Goal: Communication & Community: Answer question/provide support

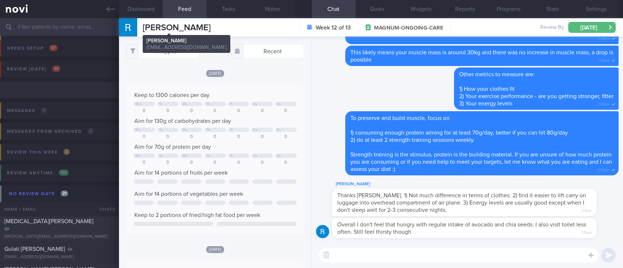
select select "8"
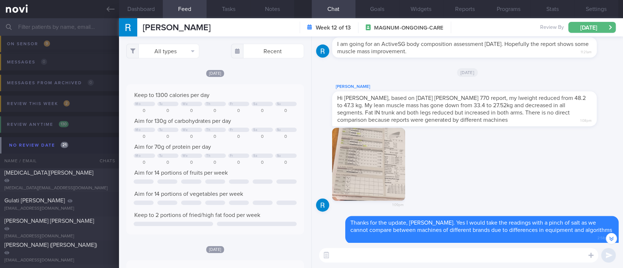
scroll to position [-202, 0]
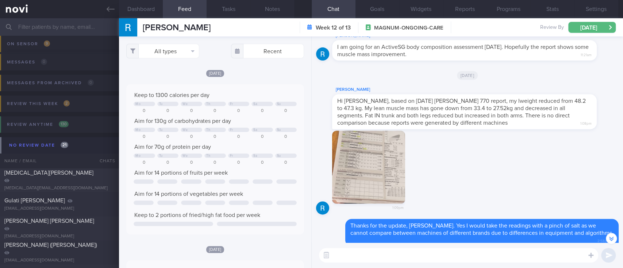
click at [374, 170] on button "button" at bounding box center [368, 167] width 73 height 73
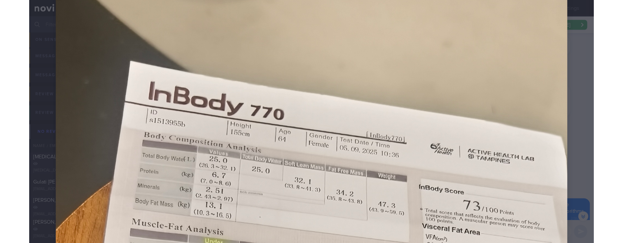
scroll to position [243, 0]
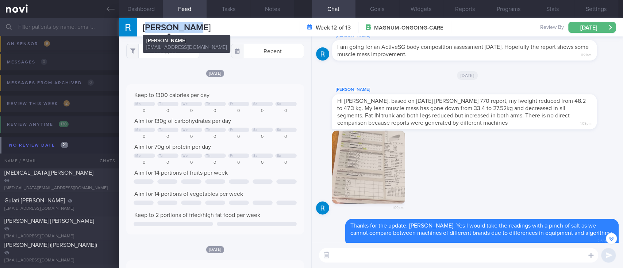
drag, startPoint x: 203, startPoint y: 25, endPoint x: 146, endPoint y: 26, distance: 56.6
click at [146, 26] on div "[PERSON_NAME] [PERSON_NAME] [PERSON_NAME][EMAIL_ADDRESS][DOMAIN_NAME] Week 12 o…" at bounding box center [371, 27] width 504 height 18
click at [198, 29] on div "[PERSON_NAME] [PERSON_NAME] [PERSON_NAME][EMAIL_ADDRESS][DOMAIN_NAME] Week 12 o…" at bounding box center [371, 27] width 504 height 18
drag, startPoint x: 211, startPoint y: 25, endPoint x: 143, endPoint y: 28, distance: 68.4
click at [143, 28] on div "[PERSON_NAME] [PERSON_NAME] [PERSON_NAME][EMAIL_ADDRESS][DOMAIN_NAME] Week 12 o…" at bounding box center [371, 27] width 504 height 18
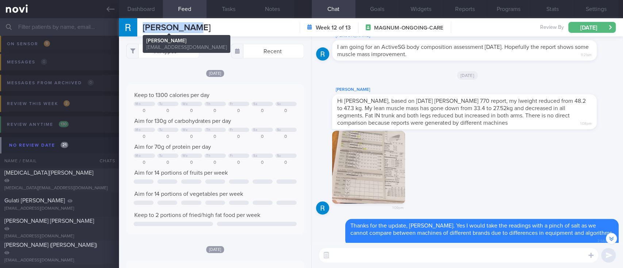
copy span "[PERSON_NAME]"
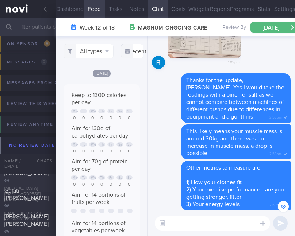
scroll to position [365152, 365135]
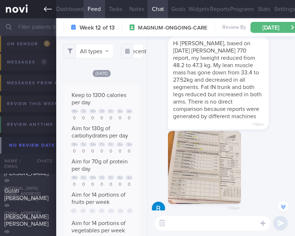
click at [47, 11] on icon at bounding box center [48, 9] width 8 height 8
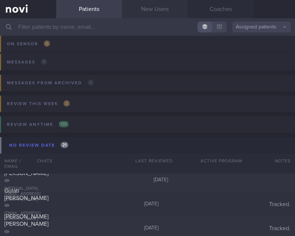
click at [149, 14] on link "New Users" at bounding box center [155, 9] width 66 height 18
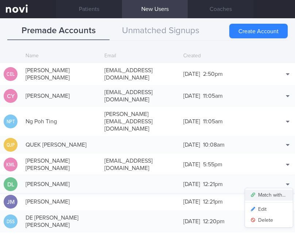
scroll to position [53, 0]
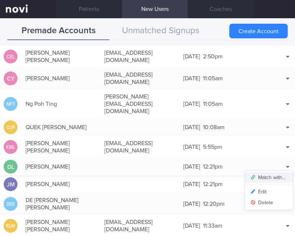
click at [270, 172] on button "Match with..." at bounding box center [269, 177] width 48 height 11
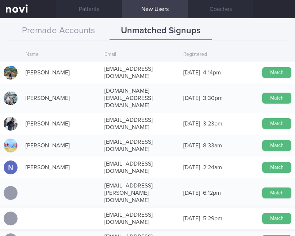
scroll to position [0, 0]
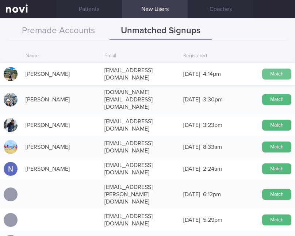
click at [267, 69] on button "Match" at bounding box center [276, 74] width 29 height 11
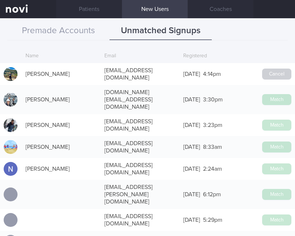
click at [197, 44] on div "Name Email Registered [PERSON_NAME] [EMAIL_ADDRESS][DOMAIN_NAME] [DATE] 4:14pm …" at bounding box center [147, 140] width 295 height 192
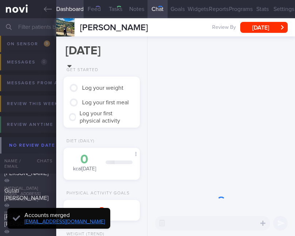
type input "tracked"
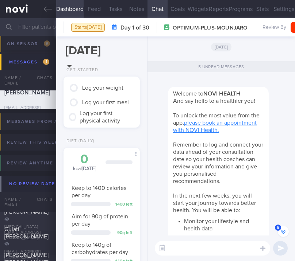
scroll to position [-371, 0]
click at [132, 15] on button "Notes" at bounding box center [136, 9] width 21 height 18
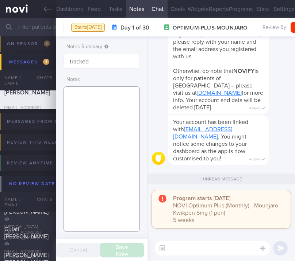
click at [99, 122] on textarea at bounding box center [102, 160] width 76 height 146
paste textarea "47F [MEDICAL_DATA] HLD HTN Mounjaro nil other meds Google breakfast and lunch b…"
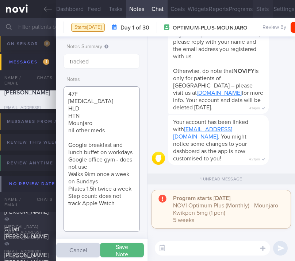
type textarea "47F [MEDICAL_DATA] HLD HTN Mounjaro nil other meds Google breakfast and lunch b…"
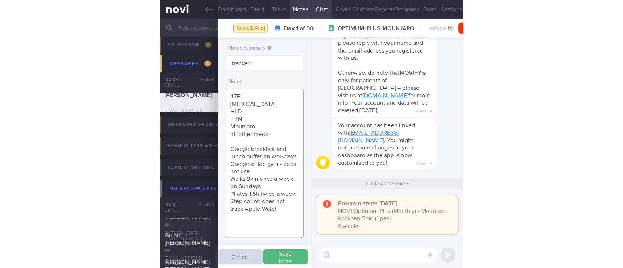
scroll to position [89, 157]
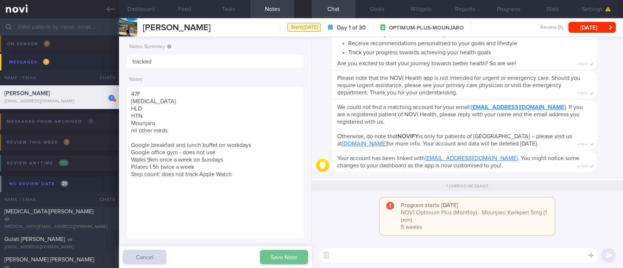
click at [284, 253] on button "Save Note" at bounding box center [284, 257] width 48 height 15
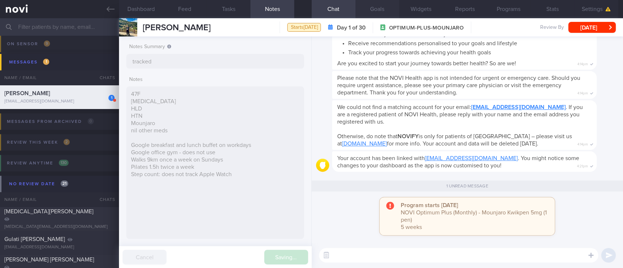
click at [375, 13] on button "Goals" at bounding box center [378, 9] width 44 height 18
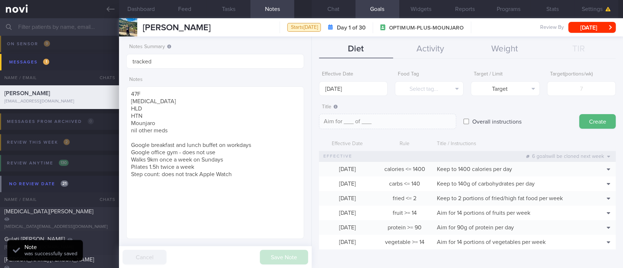
click at [387, 7] on button "Goals" at bounding box center [378, 9] width 44 height 18
click at [434, 49] on button "Activity" at bounding box center [430, 49] width 74 height 18
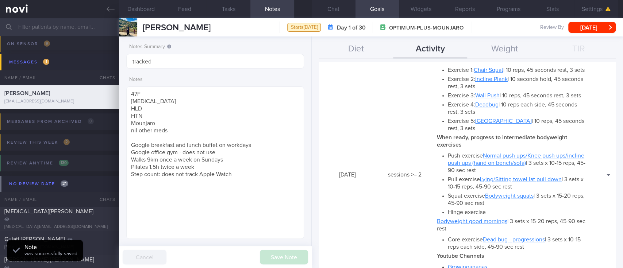
scroll to position [115, 0]
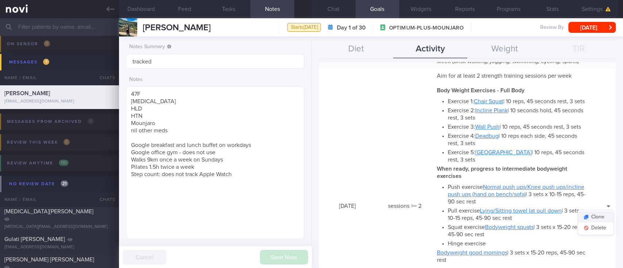
click at [596, 223] on button "Clone" at bounding box center [595, 217] width 35 height 11
type input "2"
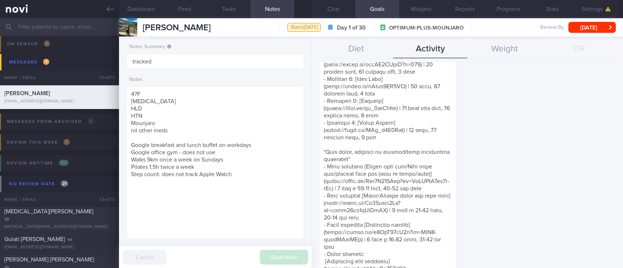
scroll to position [524, 0]
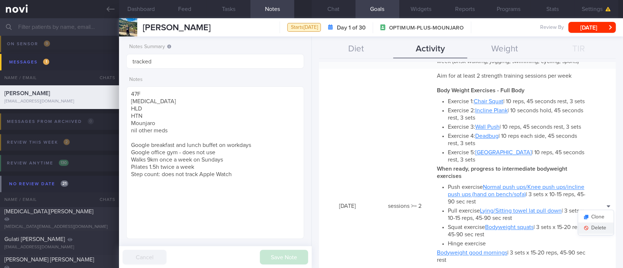
click at [596, 234] on button "Delete" at bounding box center [595, 228] width 35 height 11
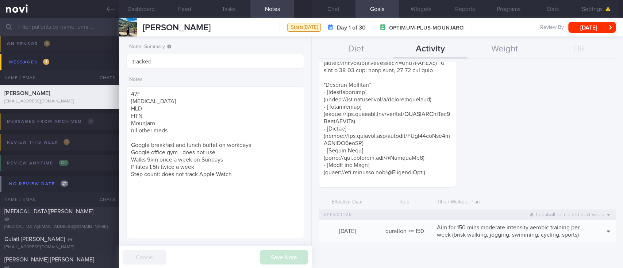
scroll to position [330, 0]
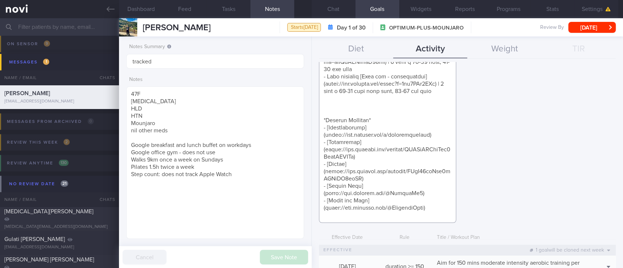
paste textarea "*Gym Exercises* - Exercise 1: [Incline Push Ups]([URL][DOMAIN_NAME]) OR [Knee P…"
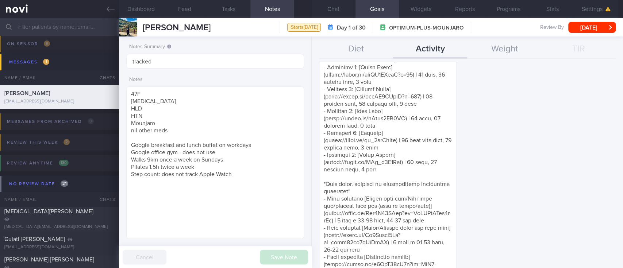
scroll to position [0, 0]
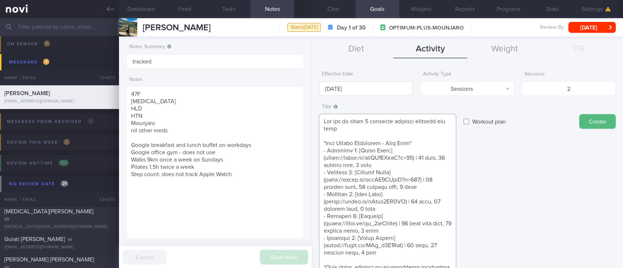
type textarea "Aim for at least 2 strength training sessions per week *Body Weight Exercises -…"
click at [356, 91] on body "You are offline! Some functionality will be unavailable Patients New Users Coac…" at bounding box center [311, 134] width 623 height 268
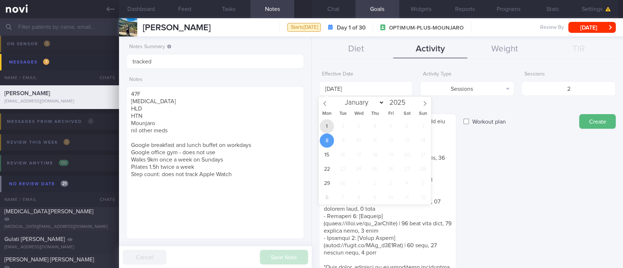
click at [328, 126] on span "1" at bounding box center [327, 126] width 14 height 14
type input "[DATE]"
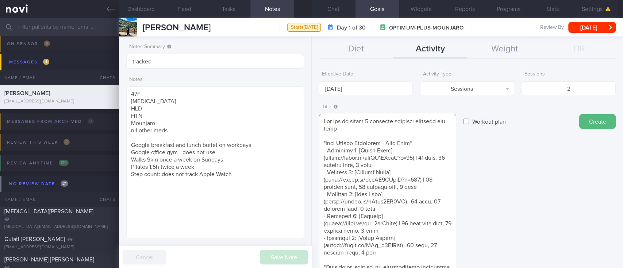
drag, startPoint x: 326, startPoint y: 247, endPoint x: 329, endPoint y: 144, distance: 103.4
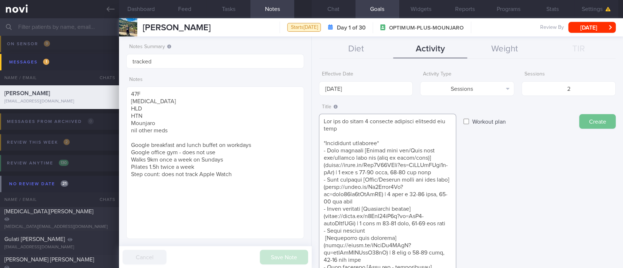
type textarea "Aim for at least 2 strength training sessions per week *Bodyweight exercises* -…"
click at [585, 123] on button "Create" at bounding box center [598, 121] width 37 height 15
type input "[DATE]"
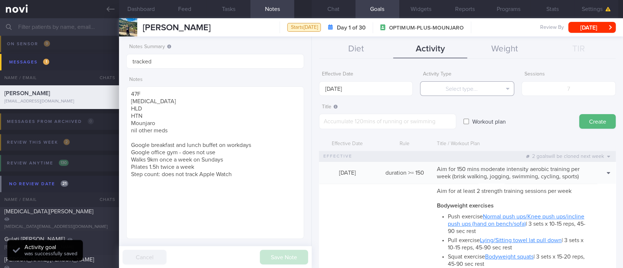
click at [485, 86] on button "Select type..." at bounding box center [467, 88] width 94 height 15
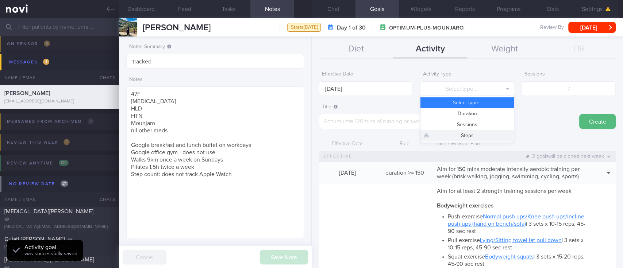
click at [450, 136] on button "Steps" at bounding box center [467, 135] width 93 height 11
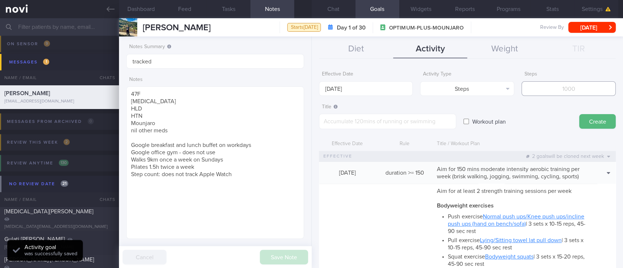
click at [565, 87] on input "number" at bounding box center [569, 88] width 94 height 15
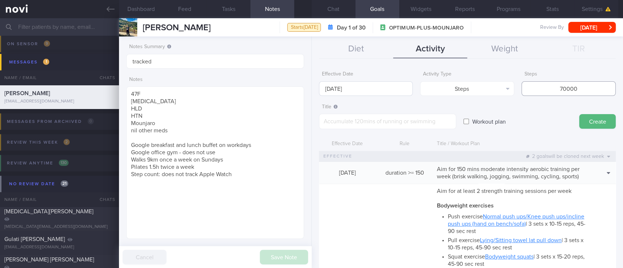
type input "70000"
click at [358, 87] on input "[DATE]" at bounding box center [366, 88] width 94 height 15
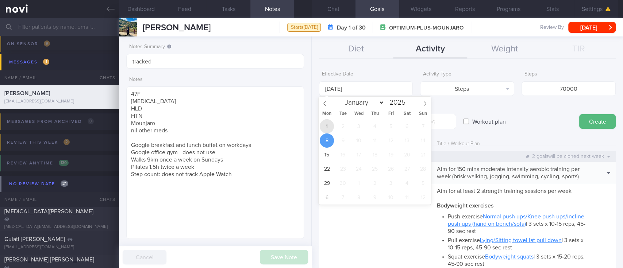
click at [333, 126] on span "1" at bounding box center [327, 126] width 14 height 14
type input "[DATE]"
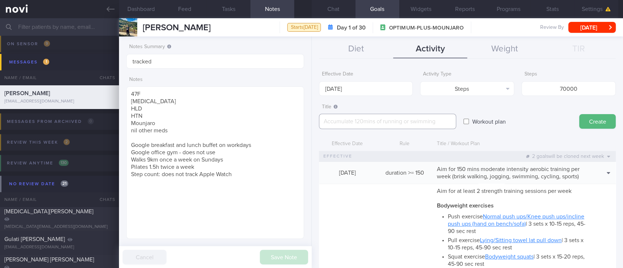
click at [379, 119] on textarea at bounding box center [387, 121] width 137 height 15
type textarea "Aim for 8-10K steps daily (56-70K steps weekly)"
click at [588, 125] on button "Create" at bounding box center [598, 121] width 37 height 15
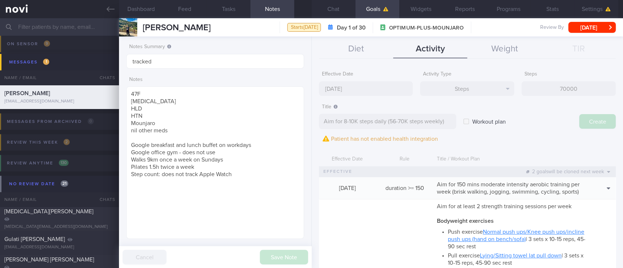
type input "[DATE]"
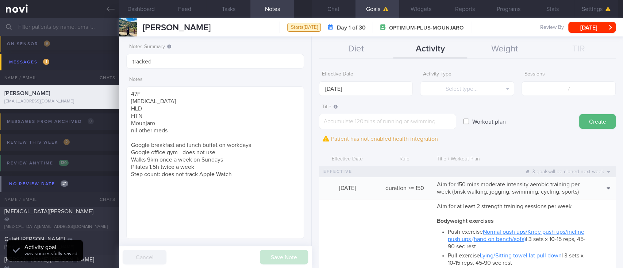
click at [341, 4] on button "Chat" at bounding box center [334, 9] width 44 height 18
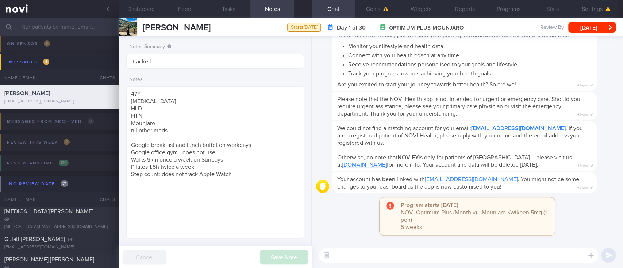
click at [430, 253] on textarea at bounding box center [458, 255] width 279 height 15
paste textarea "Hi [PERSON_NAME]! This is [PERSON_NAME], the dietitian. It was nice chatting wi…"
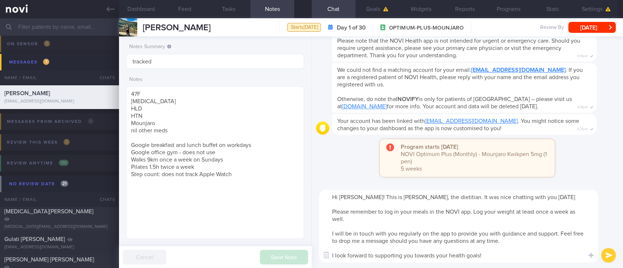
click at [351, 199] on textarea "Hi [PERSON_NAME]! This is [PERSON_NAME], the dietitian. It was nice chatting wi…" at bounding box center [458, 226] width 279 height 73
type textarea "Hi [PERSON_NAME]! This is [PERSON_NAME], the dietitian. It was nice chatting wi…"
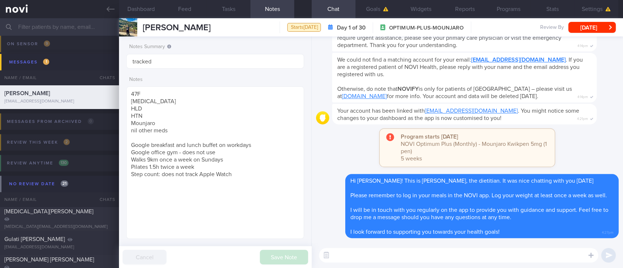
click at [418, 256] on textarea at bounding box center [458, 255] width 279 height 15
paste textarea "Here are the points we discussed just now, with additional suggestions [MEDICAL…"
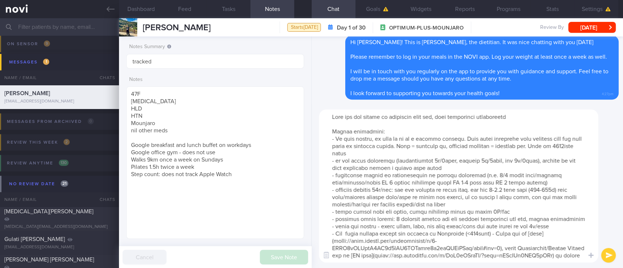
click at [338, 152] on textarea at bounding box center [458, 186] width 279 height 153
click at [509, 190] on textarea at bounding box center [458, 186] width 279 height 153
click at [505, 189] on textarea at bounding box center [458, 186] width 279 height 153
click at [547, 188] on textarea at bounding box center [458, 186] width 279 height 153
click at [438, 196] on textarea at bounding box center [458, 186] width 279 height 153
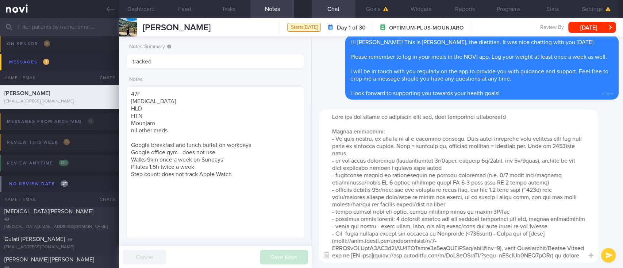
click at [385, 190] on textarea at bounding box center [458, 186] width 279 height 153
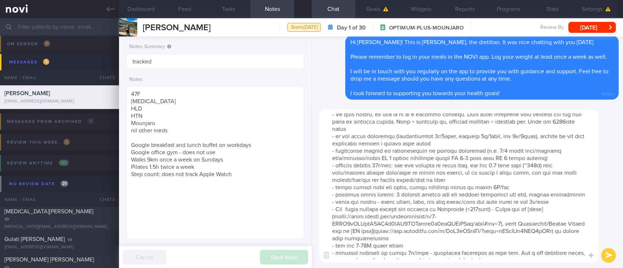
scroll to position [29, 0]
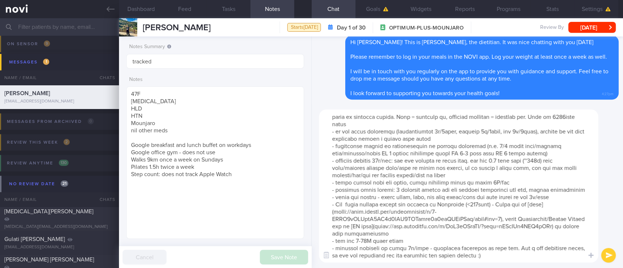
click at [447, 206] on textarea at bounding box center [458, 186] width 279 height 153
click at [490, 175] on textarea at bounding box center [458, 186] width 279 height 153
type textarea "Here are the points we discussed just now, with additional suggestions [MEDICAL…"
click at [530, 263] on div "​ ​" at bounding box center [468, 186] width 312 height 164
click at [523, 257] on textarea at bounding box center [458, 186] width 279 height 153
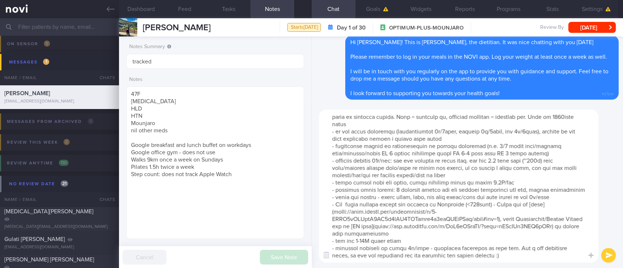
scroll to position [0, 0]
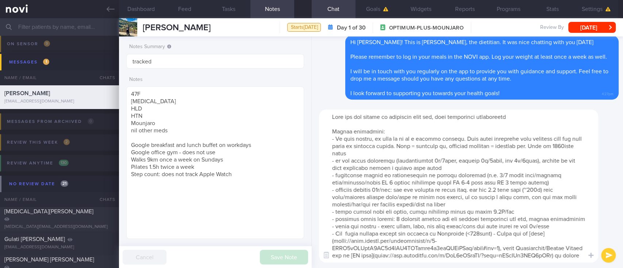
click at [482, 191] on textarea at bounding box center [458, 186] width 279 height 153
click at [440, 161] on textarea at bounding box center [458, 186] width 279 height 153
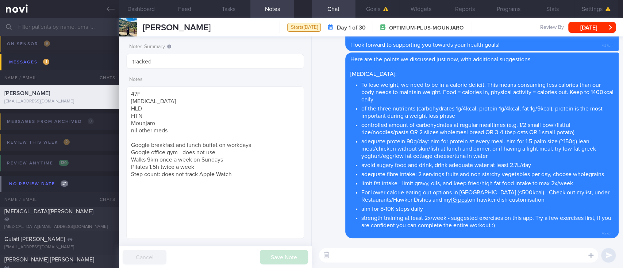
click at [414, 256] on textarea at bounding box center [458, 255] width 279 height 15
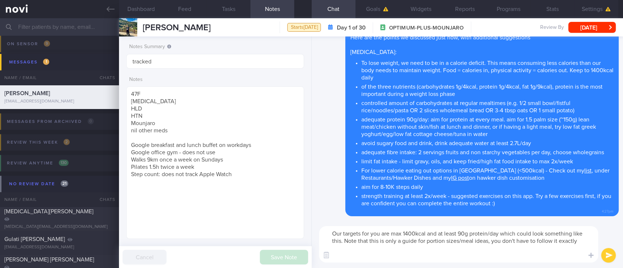
paste textarea "4-4lo Ipsumdolo: sita (9-2 cons) + 0 adi elitseddoei tempor incidi + 0 utl etdo…"
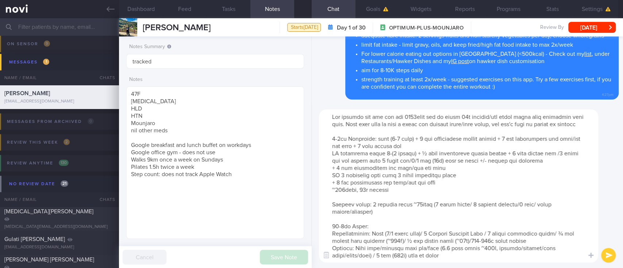
click at [368, 130] on textarea at bounding box center [458, 186] width 279 height 153
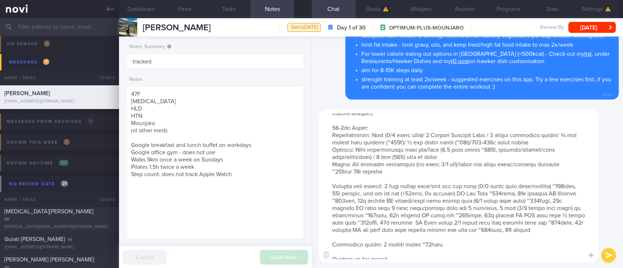
scroll to position [109, 0]
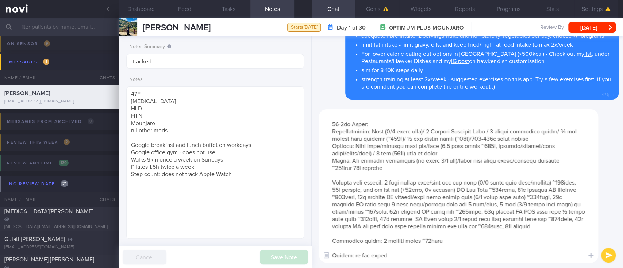
click at [410, 228] on textarea at bounding box center [458, 186] width 279 height 153
click at [433, 230] on textarea at bounding box center [458, 186] width 279 height 153
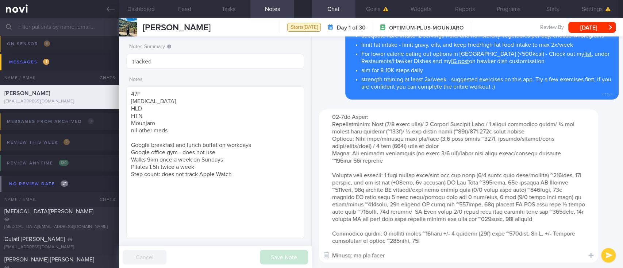
type textarea "Lor ipsumdo sit ame con adi 3300elit sed do eiusm 37t incidid/utl etdol magna a…"
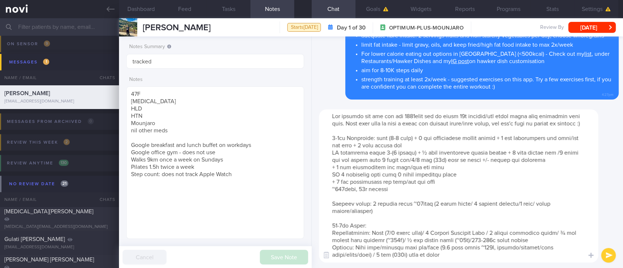
scroll to position [0, 0]
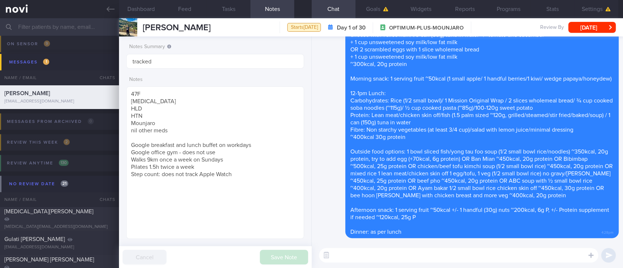
click at [434, 257] on textarea at bounding box center [458, 255] width 279 height 15
paste textarea "Here are the instructions for [AI photo food logging]([URL][DOMAIN_NAME])"
type textarea "Here are the instructions for [AI photo food logging]([URL][DOMAIN_NAME])"
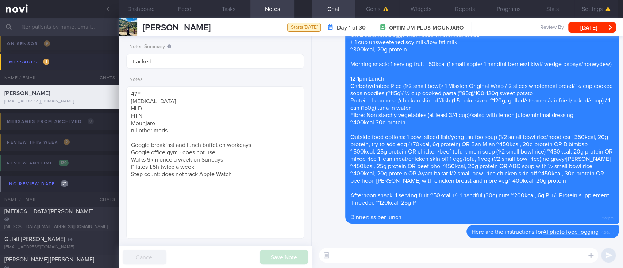
drag, startPoint x: 107, startPoint y: 7, endPoint x: 332, endPoint y: 58, distance: 230.8
click at [107, 7] on icon at bounding box center [111, 9] width 8 height 8
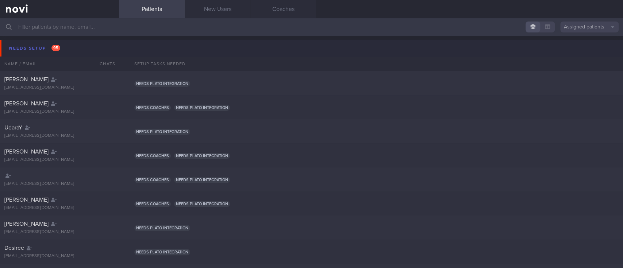
click at [63, 50] on button "Needs setup 95" at bounding box center [313, 48] width 626 height 16
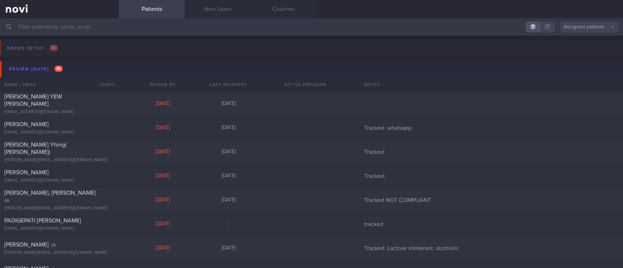
click at [54, 63] on button "Review today 45" at bounding box center [313, 69] width 626 height 16
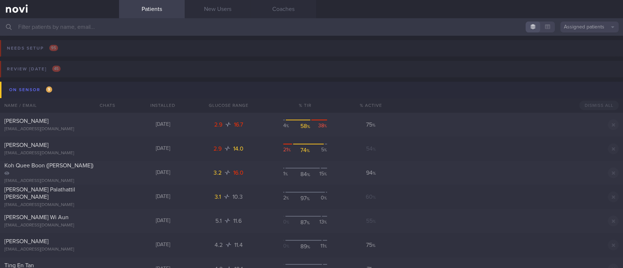
click at [54, 87] on button "On sensor 9" at bounding box center [313, 90] width 626 height 16
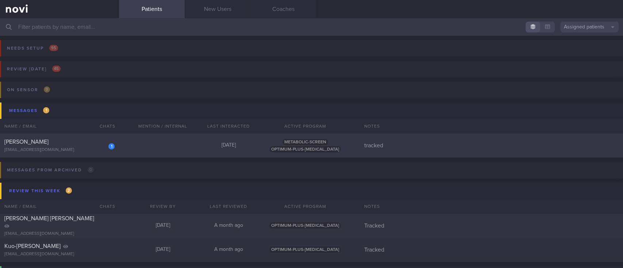
click at [184, 153] on div "1 Lin Jyh Hsien erinaljh@gmail.com Yesterday METABOLIC-SCREEN OPTIMUM-PLUS-RYBE…" at bounding box center [311, 146] width 623 height 24
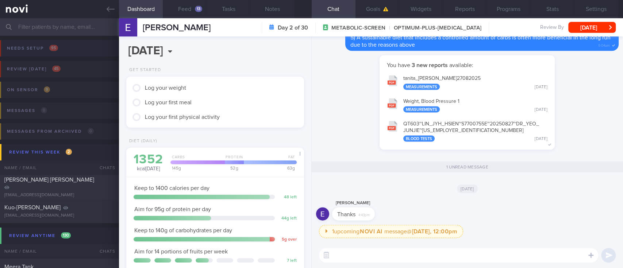
drag, startPoint x: 107, startPoint y: 11, endPoint x: 389, endPoint y: 51, distance: 284.4
click at [107, 11] on icon at bounding box center [111, 9] width 8 height 8
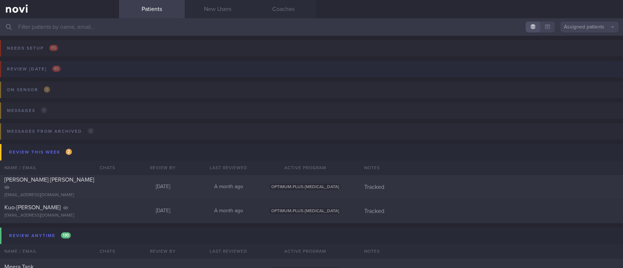
click at [234, 79] on button "Review today 45" at bounding box center [311, 71] width 626 height 21
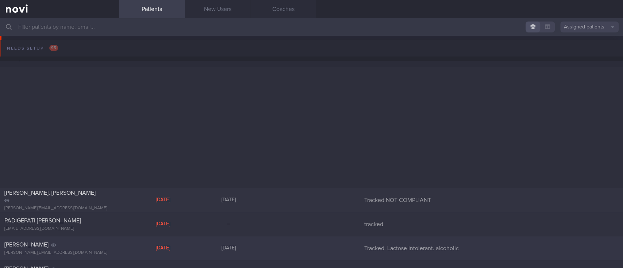
scroll to position [292, 0]
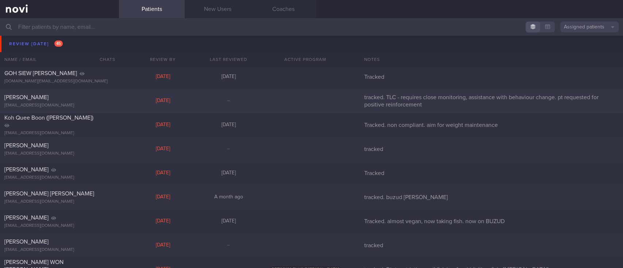
click at [187, 98] on div "[DATE]" at bounding box center [163, 101] width 66 height 7
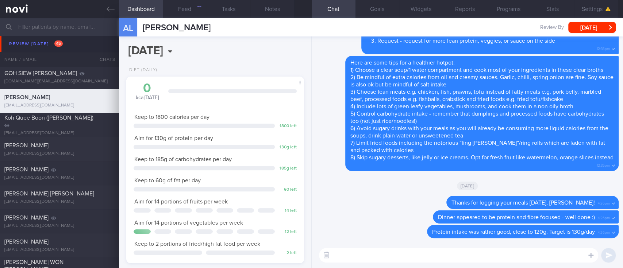
scroll to position [89, 157]
click at [190, 13] on button "Feed 52" at bounding box center [185, 9] width 44 height 18
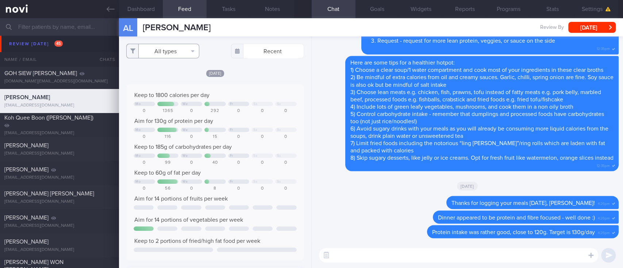
click at [178, 54] on button "All types" at bounding box center [162, 51] width 73 height 15
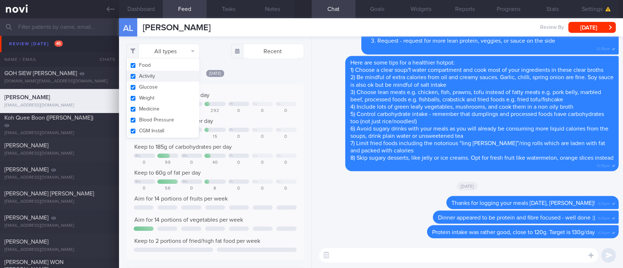
click at [165, 73] on button "Activity" at bounding box center [163, 76] width 72 height 11
click at [234, 70] on div "[DATE]" at bounding box center [215, 73] width 178 height 8
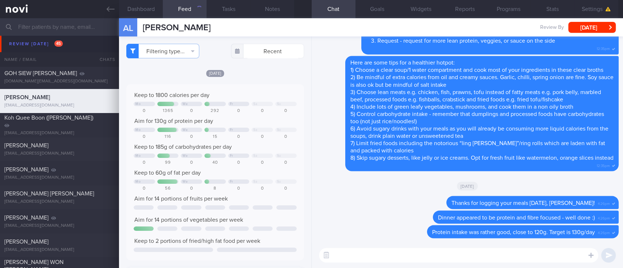
checkbox input "false"
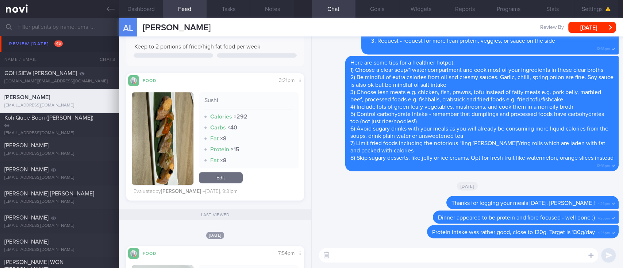
click at [415, 253] on textarea at bounding box center [458, 255] width 279 height 15
click at [377, 256] on textarea at bounding box center [458, 255] width 279 height 15
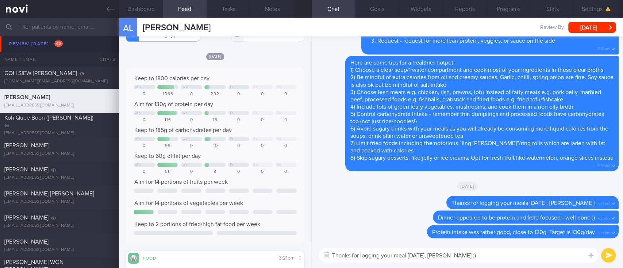
scroll to position [0, 0]
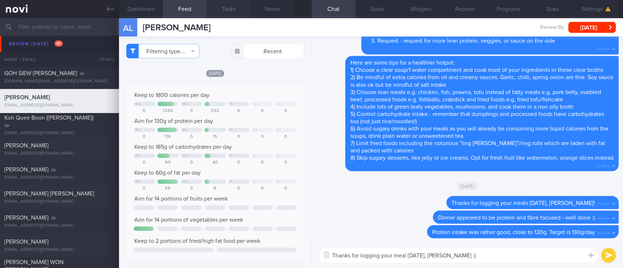
type textarea "Thanks for logging your meal yesterday, Alex :)"
click at [478, 259] on textarea "Thanks for logging your meal yesterday, Alex :)" at bounding box center [458, 255] width 279 height 15
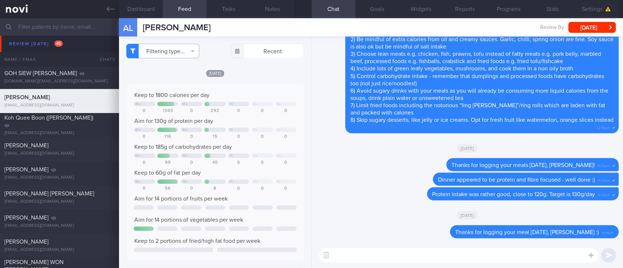
paste textarea "When eating sushi: - 5 pieces nigiri (rice sushi) is equivalent to 1 small bowl…"
type textarea "When eating sushi: - 5 pieces nigiri (rice sushi) is equivalent to 1 small bowl…"
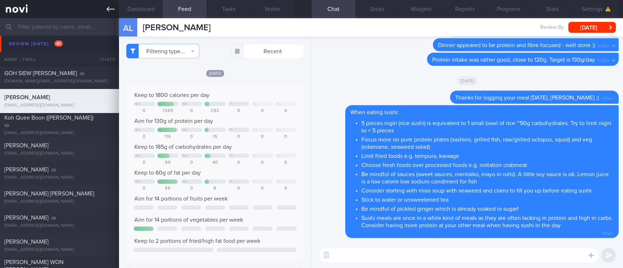
click at [103, 13] on link at bounding box center [59, 9] width 119 height 18
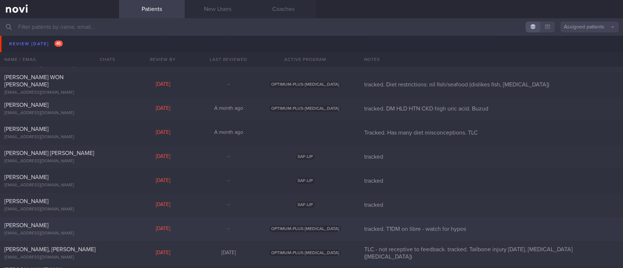
scroll to position [487, 0]
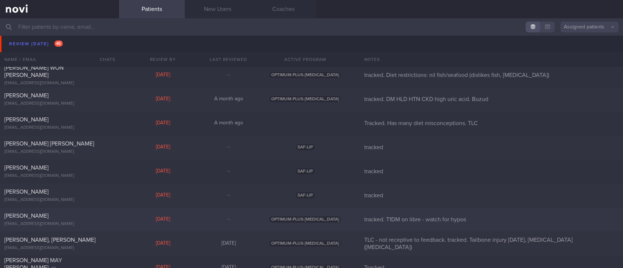
click at [158, 225] on div "Sherilyn Tang sherilyntsm@gmail.com Thu, 21 Aug – OPTIMUM-PLUS-WEGOVY tracked. …" at bounding box center [311, 220] width 623 height 24
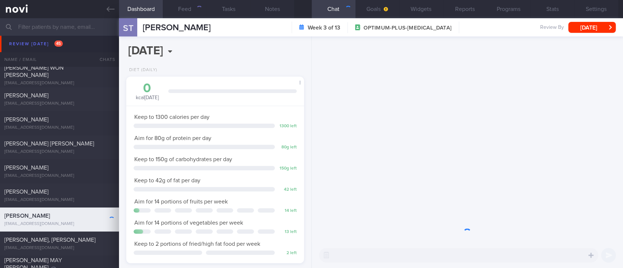
scroll to position [365102, 365030]
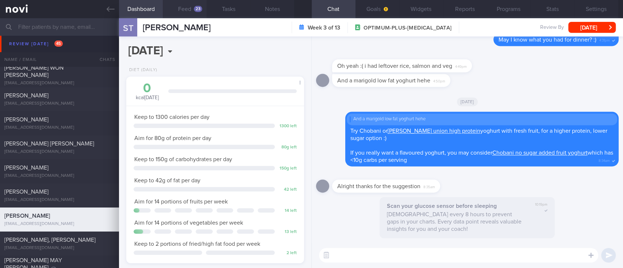
click at [193, 5] on button "Feed 23" at bounding box center [185, 9] width 44 height 18
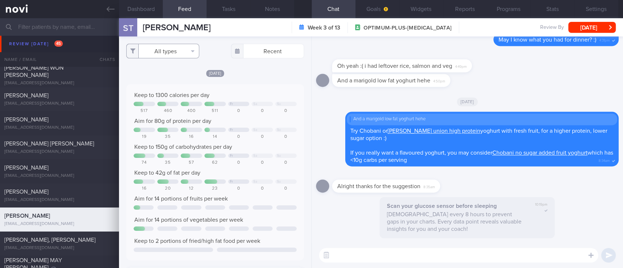
click at [176, 50] on button "All types" at bounding box center [162, 51] width 73 height 15
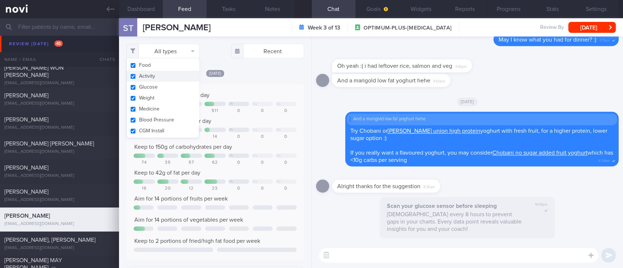
click at [158, 74] on button "Activity" at bounding box center [163, 76] width 72 height 11
checkbox input "true"
click at [261, 104] on div at bounding box center [263, 104] width 22 height 4
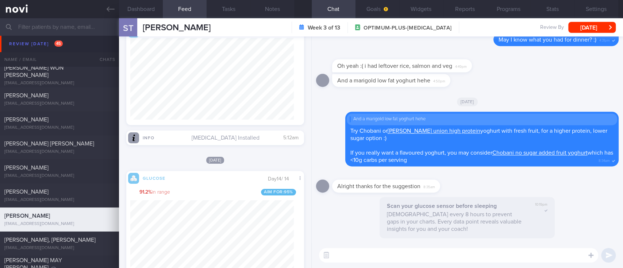
click at [375, 267] on div "​ ​" at bounding box center [468, 256] width 312 height 26
click at [374, 263] on div "​ ​" at bounding box center [468, 256] width 312 height 26
click at [359, 261] on textarea at bounding box center [458, 255] width 279 height 15
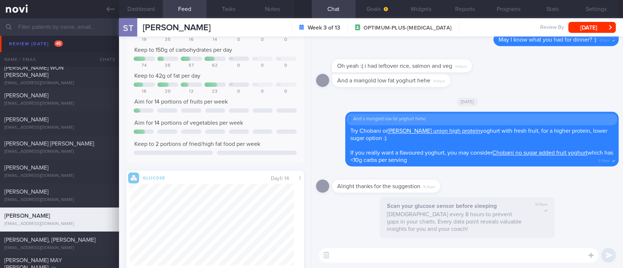
type textarea "G"
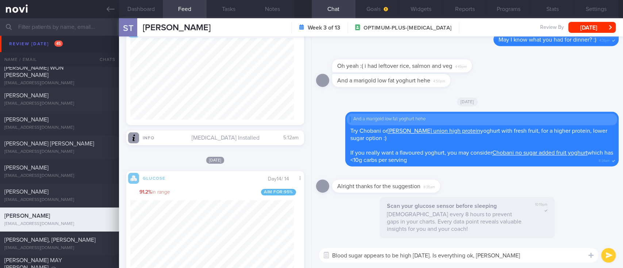
type textarea "Blood sugar appears to be high today. Is everything ok, Sherilyn?"
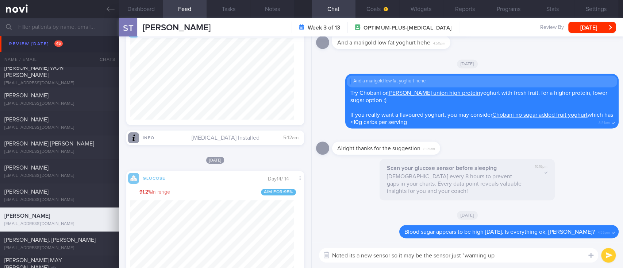
type textarea "Noted its a new sensor so it may be the sensor just "warming up""
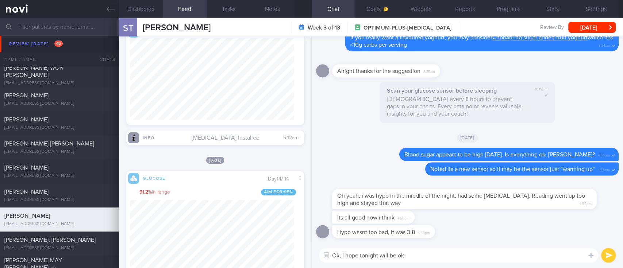
type textarea "Ok, I hope tonight will be ok!"
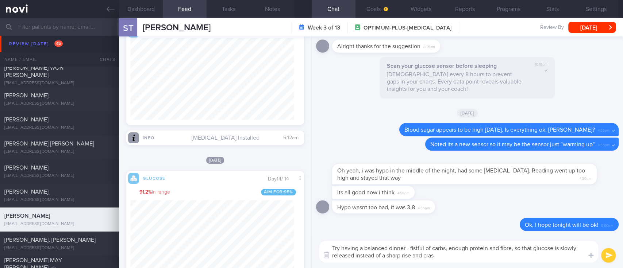
type textarea "Try having a balanced dinner - fistful of carbs, enough protein and fibre, so t…"
